Goal: Task Accomplishment & Management: Complete application form

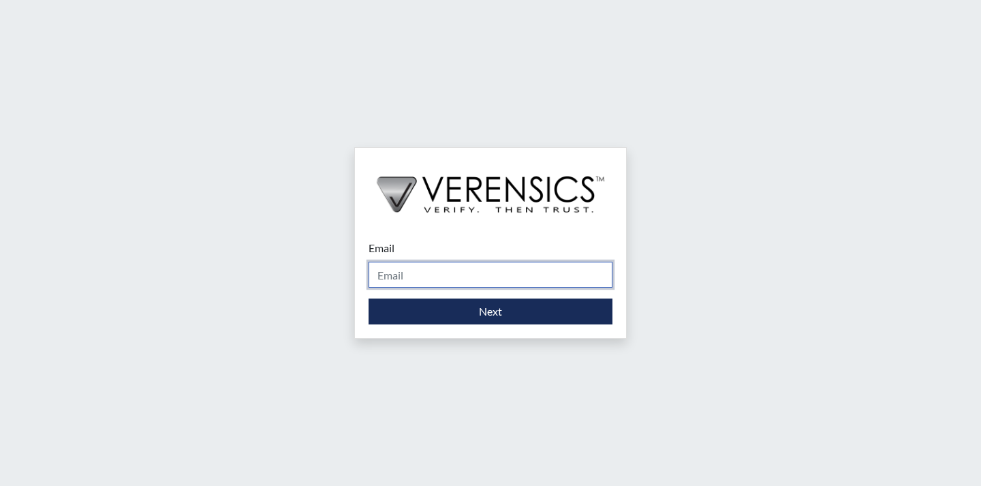
click at [520, 274] on input "Email" at bounding box center [491, 275] width 244 height 26
type input "[EMAIL_ADDRESS][PERSON_NAME][DOMAIN_NAME]"
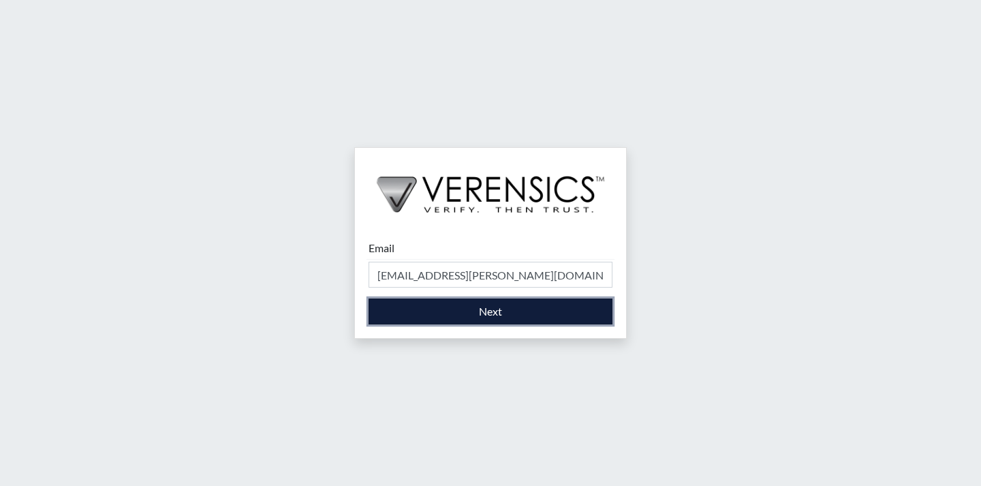
click at [509, 314] on button "Next" at bounding box center [491, 311] width 244 height 26
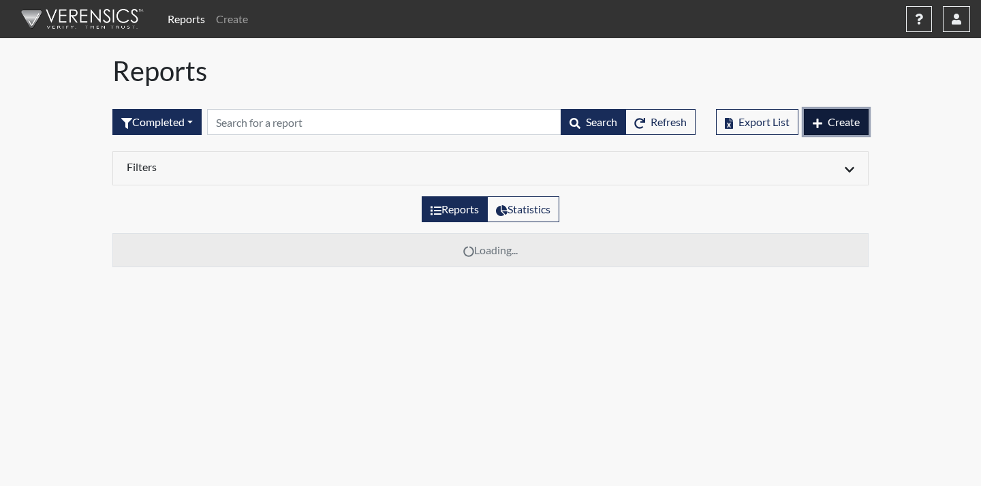
click at [860, 120] on button "Create" at bounding box center [836, 122] width 65 height 26
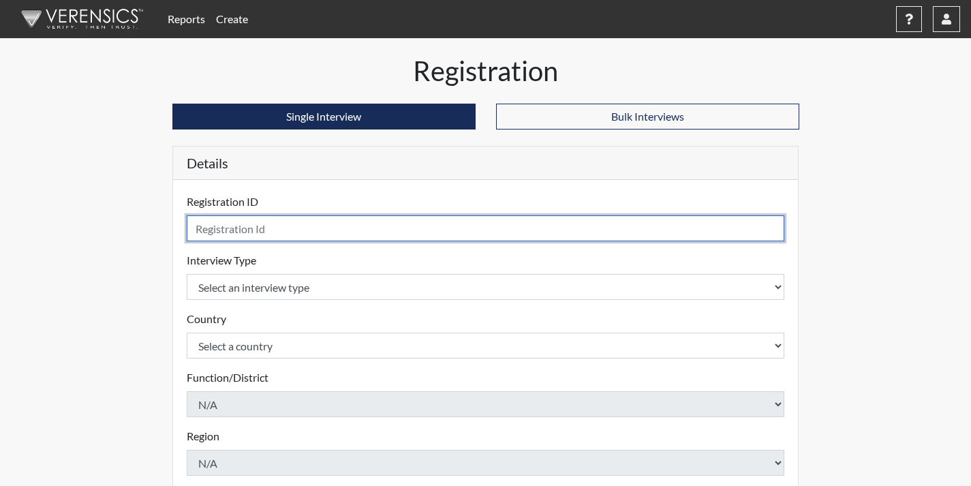
click at [383, 225] on input "text" at bounding box center [486, 228] width 598 height 26
type input "tms0144"
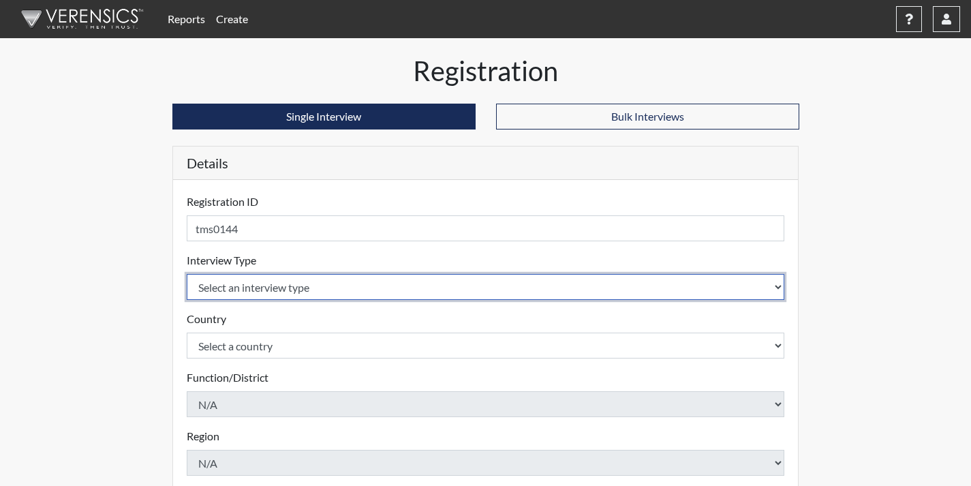
click at [252, 292] on select "Select an interview type Corrections Pre-Employment" at bounding box center [486, 287] width 598 height 26
select select "ff733e93-e1bf-11ea-9c9f-0eff0cf7eb8f"
click at [187, 274] on select "Select an interview type Corrections Pre-Employment" at bounding box center [486, 287] width 598 height 26
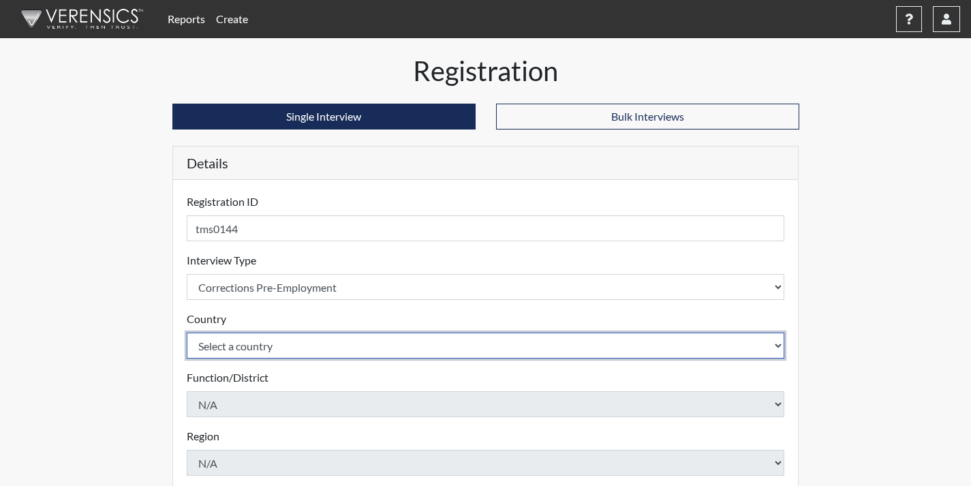
drag, startPoint x: 265, startPoint y: 343, endPoint x: 270, endPoint y: 358, distance: 15.1
click at [266, 347] on select "Select a country [GEOGRAPHIC_DATA] [GEOGRAPHIC_DATA]" at bounding box center [486, 345] width 598 height 26
select select "united-states-of-[GEOGRAPHIC_DATA]"
click at [187, 332] on select "Select a country [GEOGRAPHIC_DATA] [GEOGRAPHIC_DATA]" at bounding box center [486, 345] width 598 height 26
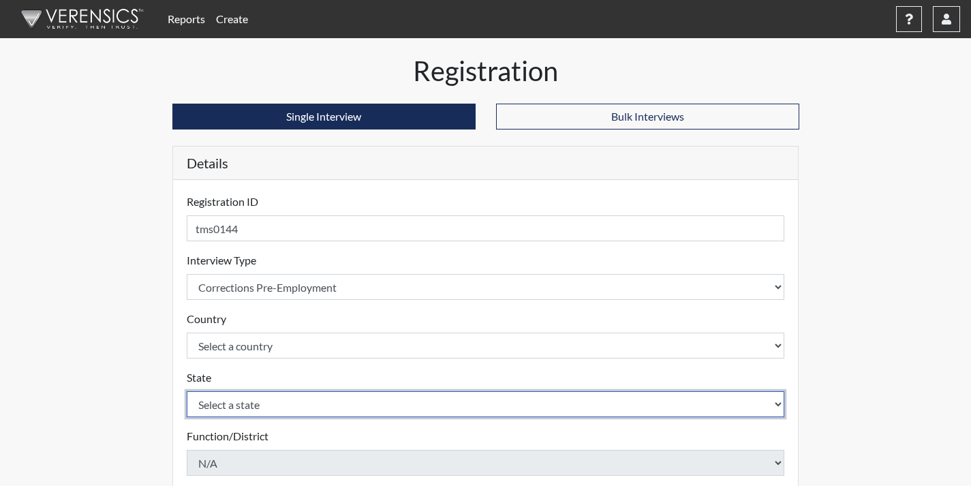
click at [293, 409] on select "Select a state [US_STATE] [US_STATE] [US_STATE] [US_STATE] [US_STATE] [US_STATE…" at bounding box center [486, 404] width 598 height 26
select select "GA"
click at [187, 391] on select "Select a state [US_STATE] [US_STATE] [US_STATE] [US_STATE] [US_STATE] [US_STATE…" at bounding box center [486, 404] width 598 height 26
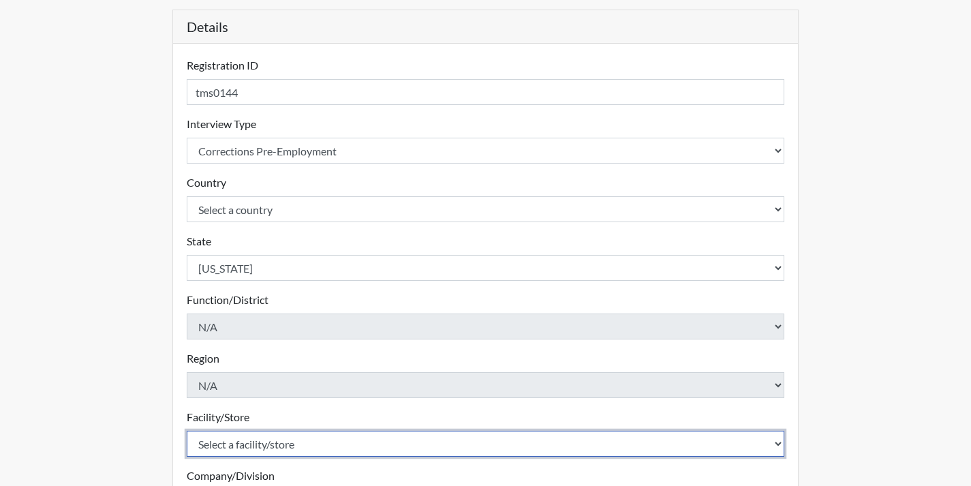
click at [325, 441] on select "Select a facility/store Coastal SP" at bounding box center [486, 443] width 598 height 26
select select "1ca32380-6dc3-48c7-adf5-9eb7d7284c70"
click at [187, 430] on select "Select a facility/store Coastal SP" at bounding box center [486, 443] width 598 height 26
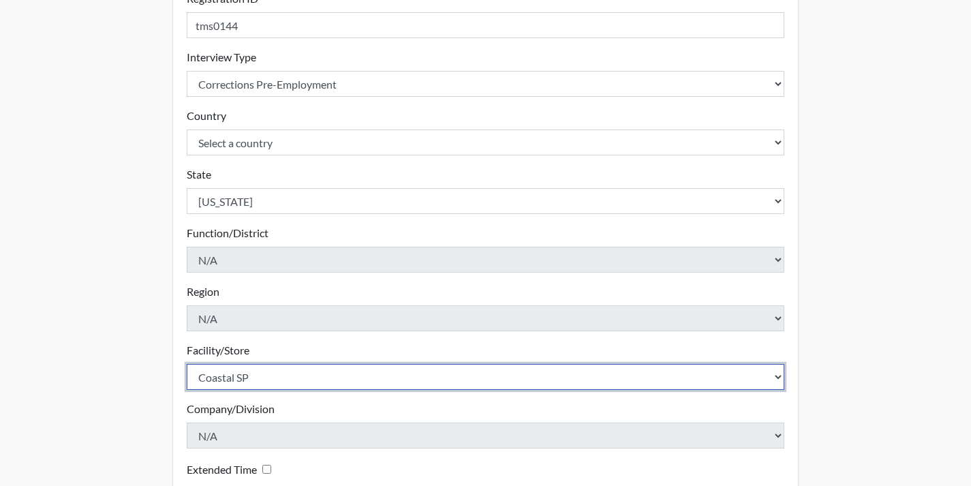
scroll to position [339, 0]
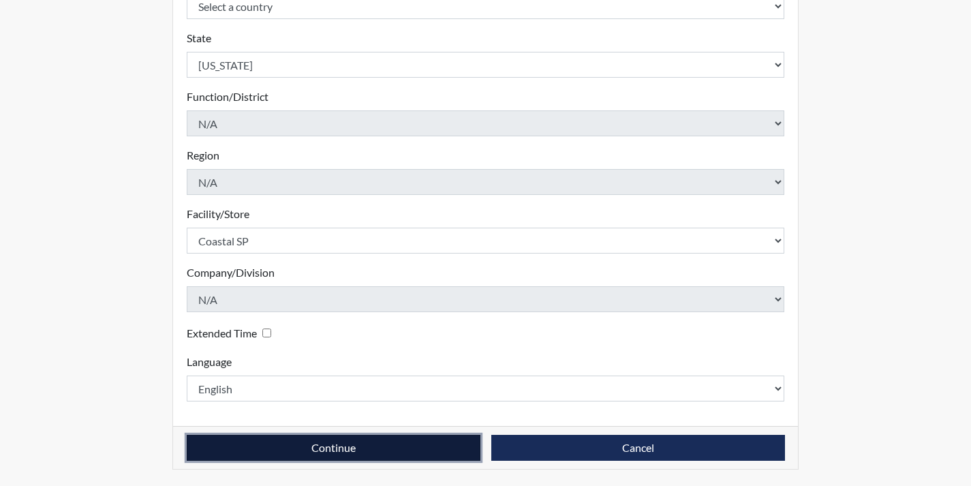
click at [426, 447] on button "Continue" at bounding box center [334, 448] width 294 height 26
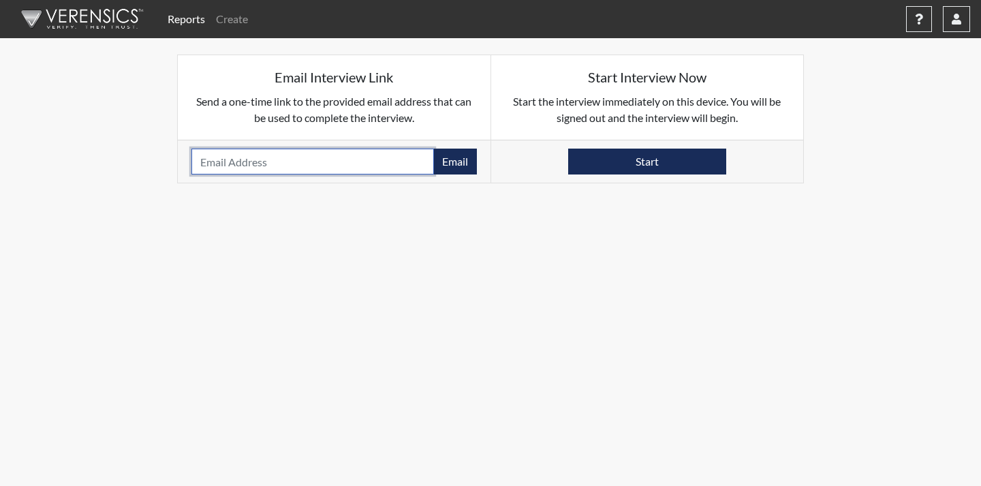
click at [302, 165] on input "email" at bounding box center [312, 161] width 242 height 26
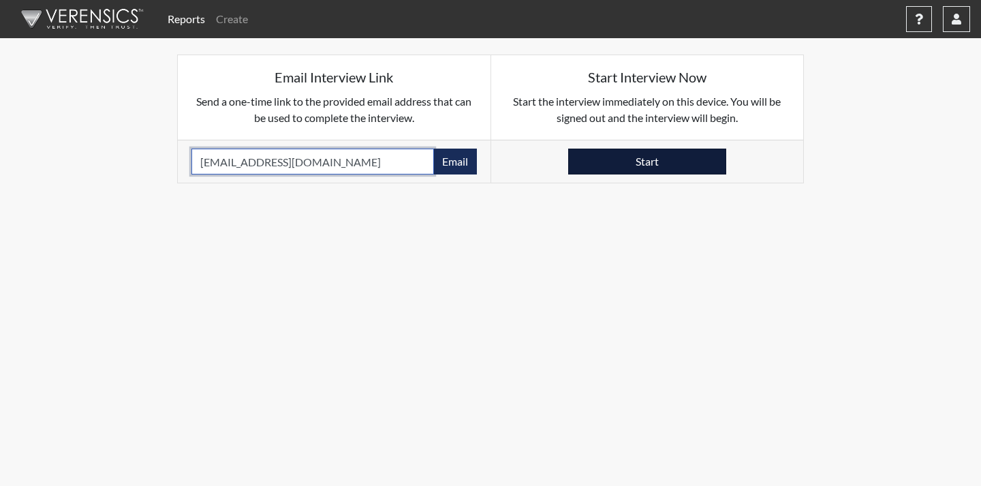
type input "[EMAIL_ADDRESS][DOMAIN_NAME]"
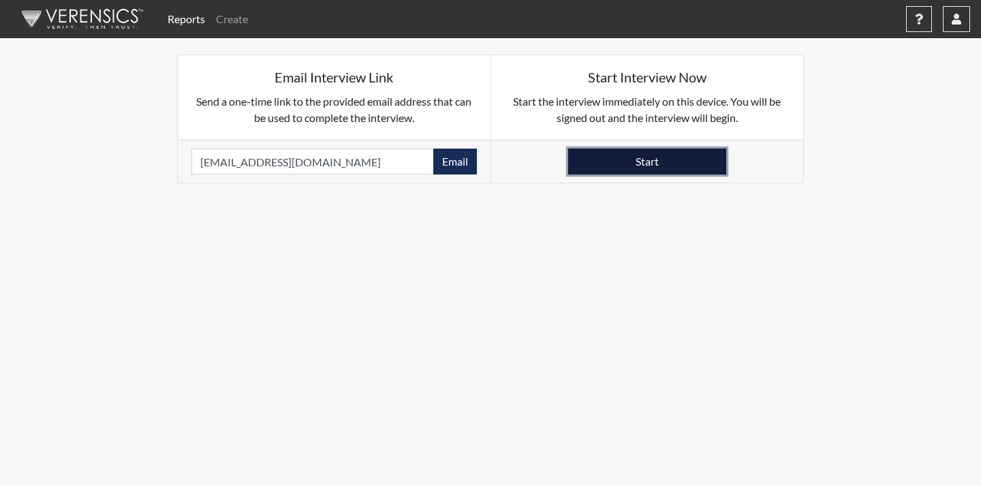
click at [656, 168] on button "Start" at bounding box center [647, 161] width 158 height 26
